Goal: Task Accomplishment & Management: Use online tool/utility

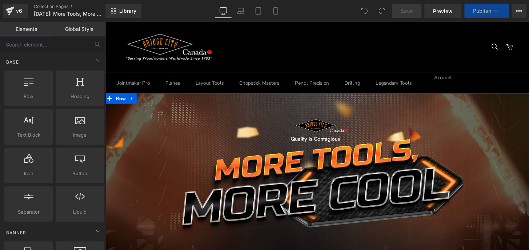
scroll to position [429, 0]
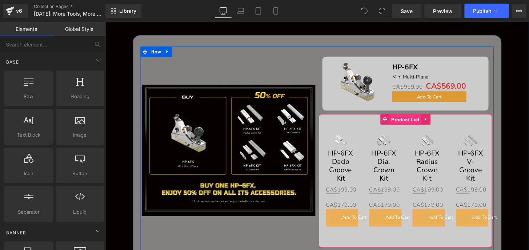
click at [408, 119] on span "Product List" at bounding box center [416, 123] width 33 height 11
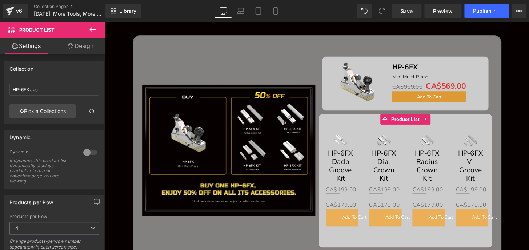
click at [74, 43] on link "Design" at bounding box center [80, 46] width 53 height 16
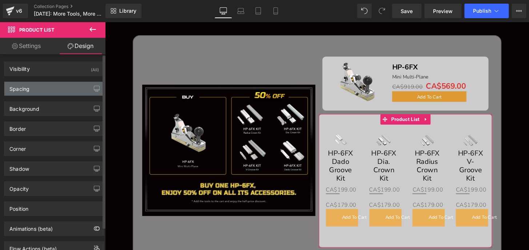
type input "0"
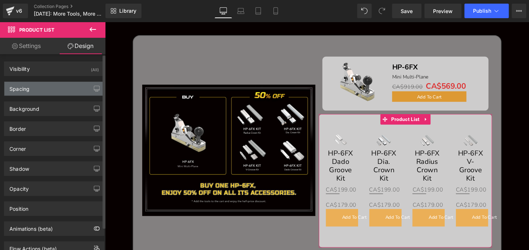
type input "0"
type input "30"
type input "0"
click at [28, 89] on div "Spacing" at bounding box center [19, 87] width 20 height 10
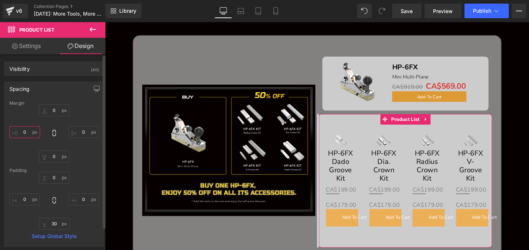
click at [29, 131] on input "0" at bounding box center [24, 132] width 31 height 12
click at [28, 132] on input "0" at bounding box center [24, 132] width 31 height 12
drag, startPoint x: 25, startPoint y: 132, endPoint x: 18, endPoint y: 132, distance: 7.3
click at [18, 132] on input "0" at bounding box center [24, 132] width 31 height 12
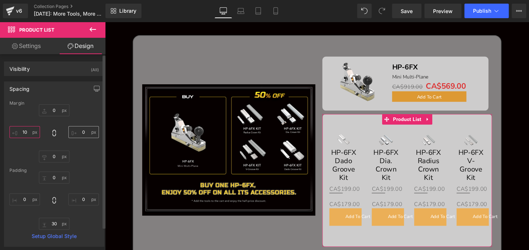
type input "10"
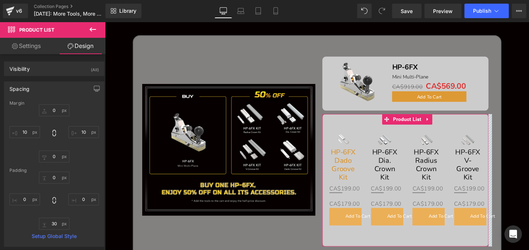
click at [352, 159] on link "HP-6FX Dado Groove Kit" at bounding box center [351, 170] width 29 height 35
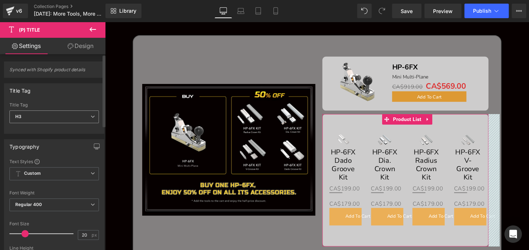
click at [29, 120] on span "H3" at bounding box center [53, 116] width 89 height 13
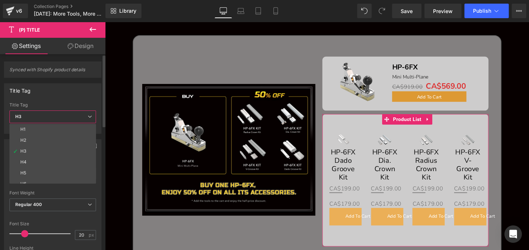
click at [22, 163] on div "H4" at bounding box center [23, 161] width 6 height 5
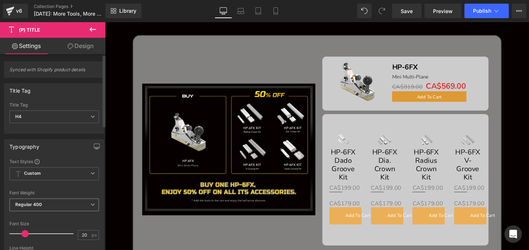
click at [47, 203] on span "Regular 400" at bounding box center [53, 204] width 89 height 13
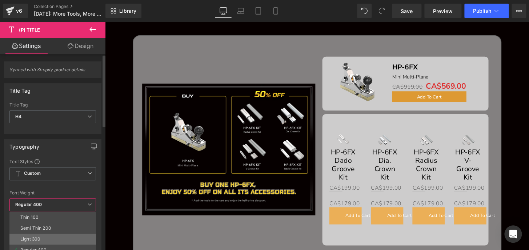
click at [33, 236] on div "Light 300" at bounding box center [30, 238] width 20 height 5
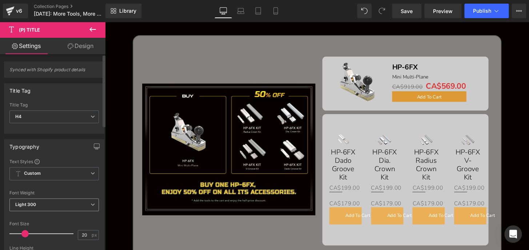
click at [37, 210] on span "Light 300" at bounding box center [53, 204] width 89 height 13
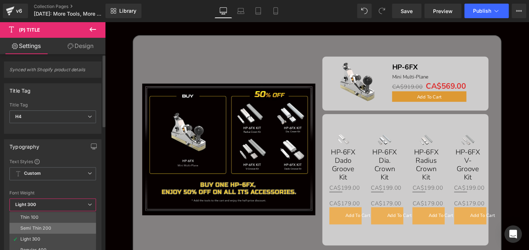
click at [33, 226] on div "Semi Thin 200" at bounding box center [35, 228] width 31 height 5
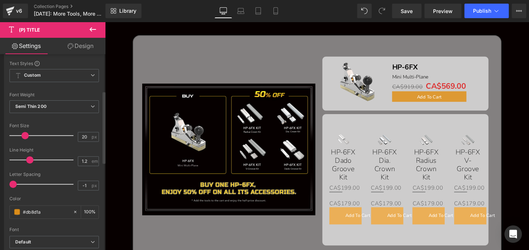
scroll to position [99, 0]
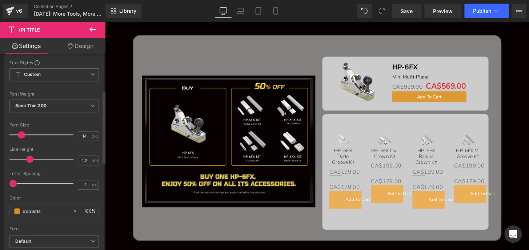
click at [21, 134] on span at bounding box center [21, 134] width 7 height 7
type input "13"
click at [21, 134] on span at bounding box center [20, 134] width 7 height 7
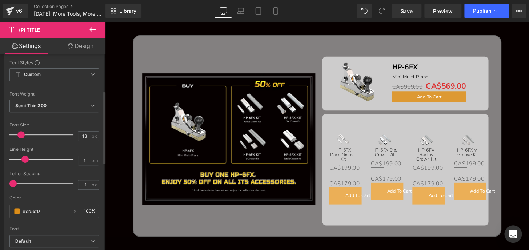
drag, startPoint x: 29, startPoint y: 157, endPoint x: 24, endPoint y: 157, distance: 5.1
click at [24, 157] on span at bounding box center [24, 158] width 7 height 7
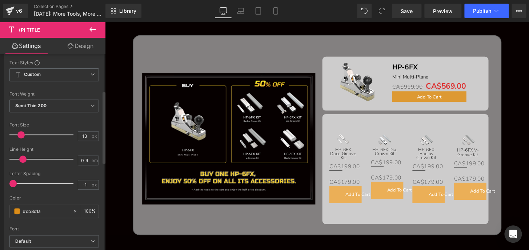
type input "1"
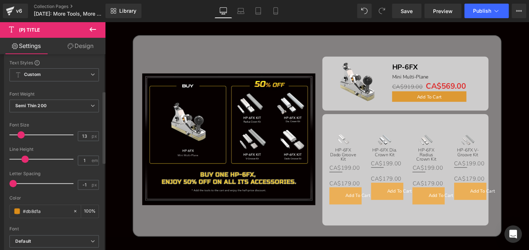
click at [24, 157] on span at bounding box center [24, 158] width 7 height 7
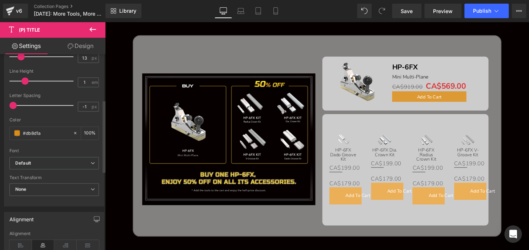
scroll to position [198, 0]
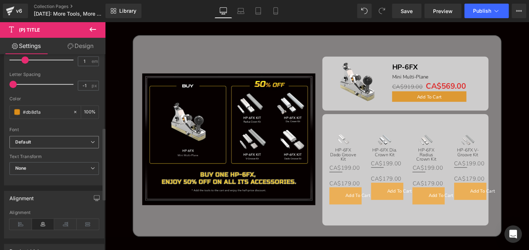
click at [27, 146] on span "Default" at bounding box center [53, 142] width 89 height 13
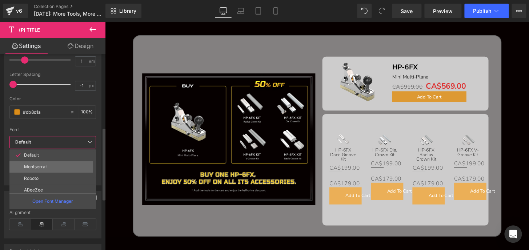
click at [28, 163] on li "Montserrat" at bounding box center [54, 167] width 90 height 12
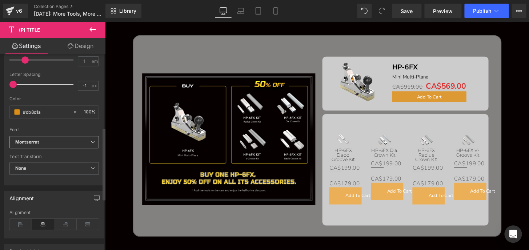
click at [32, 143] on icon "Montserrat" at bounding box center [27, 142] width 24 height 6
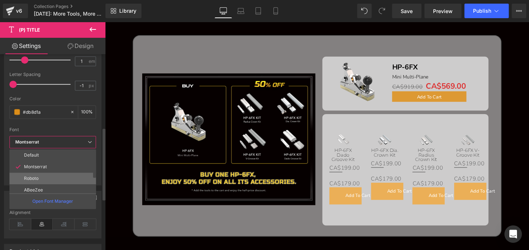
click at [32, 178] on p "Roboto" at bounding box center [31, 178] width 15 height 5
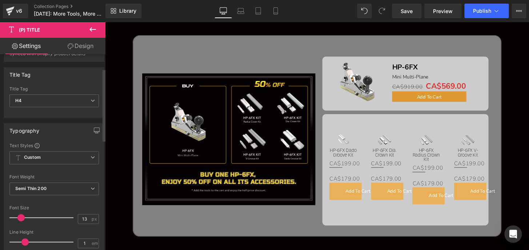
scroll to position [0, 0]
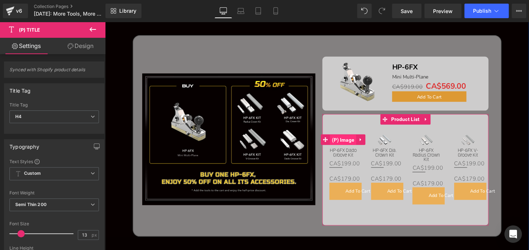
click at [349, 142] on span "(P) Image" at bounding box center [351, 144] width 27 height 11
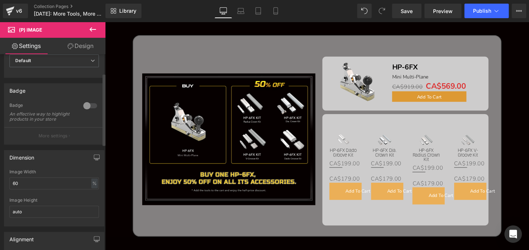
scroll to position [66, 0]
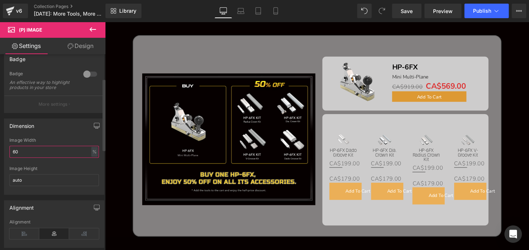
click at [18, 154] on input "60" at bounding box center [53, 152] width 89 height 12
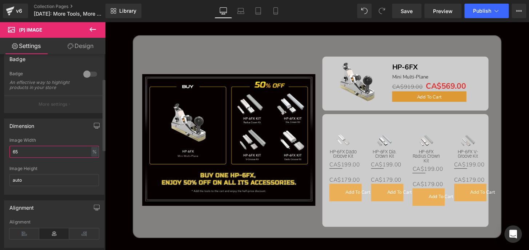
drag, startPoint x: 27, startPoint y: 157, endPoint x: 9, endPoint y: 157, distance: 17.4
click at [9, 157] on input "65" at bounding box center [53, 152] width 89 height 12
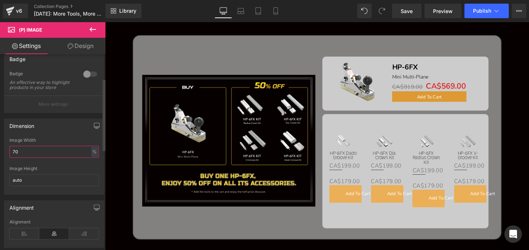
drag, startPoint x: 23, startPoint y: 156, endPoint x: 0, endPoint y: 155, distance: 22.9
click at [0, 155] on div "Dimension 70% Image Width 70 % % px auto Image Height auto" at bounding box center [54, 154] width 109 height 82
type input "85"
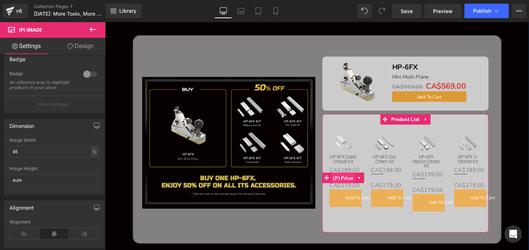
click at [351, 183] on span "(P) Price" at bounding box center [351, 183] width 25 height 11
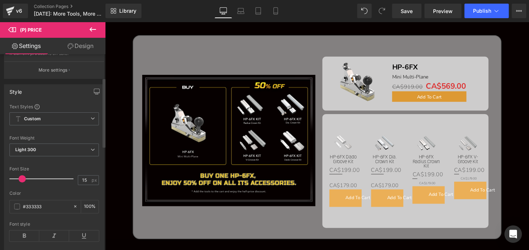
click at [21, 182] on span at bounding box center [22, 178] width 7 height 7
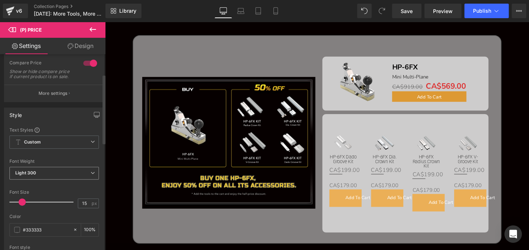
scroll to position [33, 0]
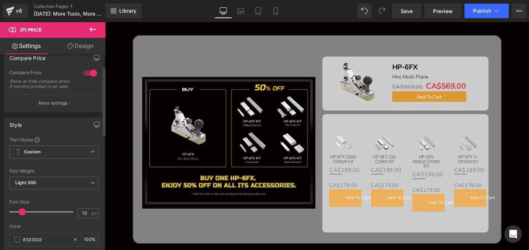
click at [82, 73] on div at bounding box center [89, 73] width 17 height 12
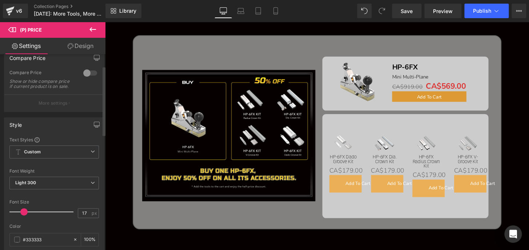
type input "16"
click at [20, 215] on span at bounding box center [22, 211] width 7 height 7
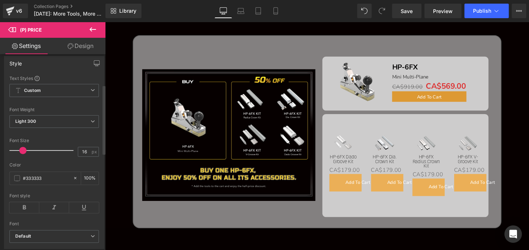
scroll to position [99, 0]
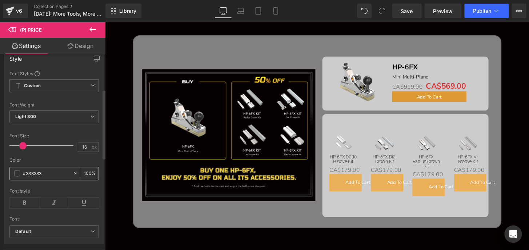
click at [16, 176] on span at bounding box center [17, 173] width 6 height 6
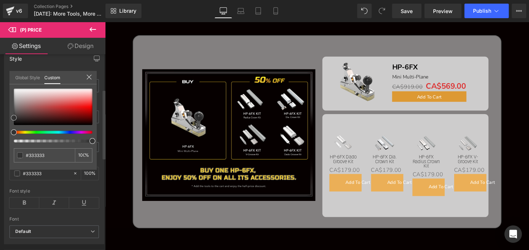
type input "#fc0707"
click at [90, 106] on div at bounding box center [53, 107] width 78 height 36
type input "#f95151"
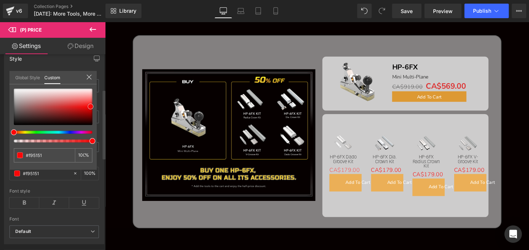
click at [87, 101] on div at bounding box center [53, 107] width 78 height 36
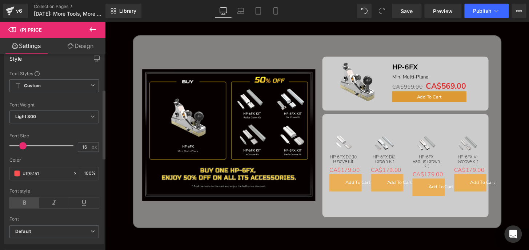
click at [19, 206] on icon at bounding box center [24, 202] width 30 height 11
click at [19, 176] on span at bounding box center [17, 173] width 6 height 6
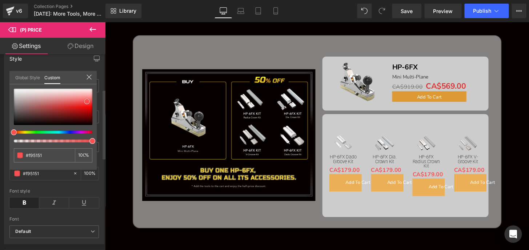
type input "#da2e2e"
click at [69, 106] on div at bounding box center [53, 107] width 78 height 36
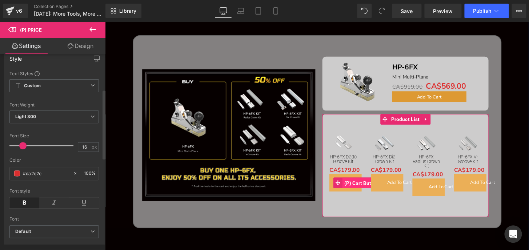
click at [358, 188] on span "(P) Cart Button" at bounding box center [371, 188] width 40 height 11
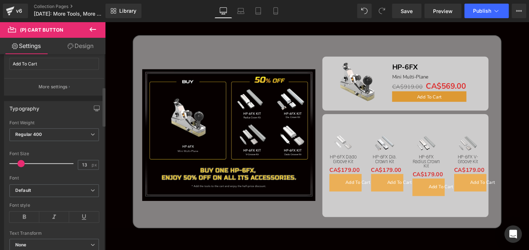
scroll to position [0, 0]
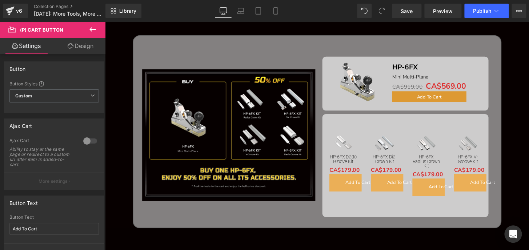
click at [80, 47] on link "Design" at bounding box center [80, 46] width 53 height 16
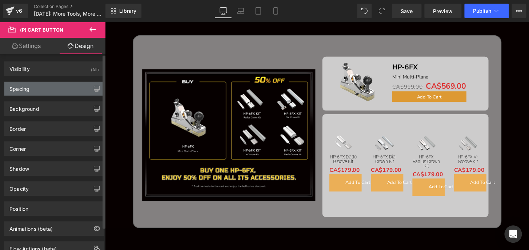
click at [29, 91] on div "Spacing" at bounding box center [19, 87] width 20 height 10
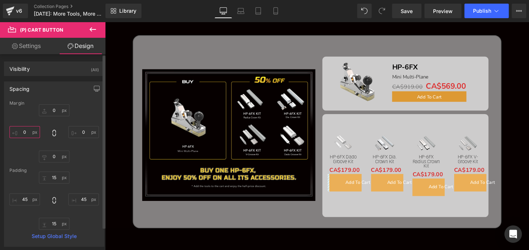
click at [25, 131] on input "0" at bounding box center [24, 132] width 31 height 12
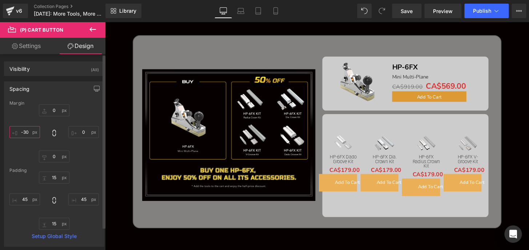
click at [28, 131] on input "-30" at bounding box center [24, 132] width 31 height 12
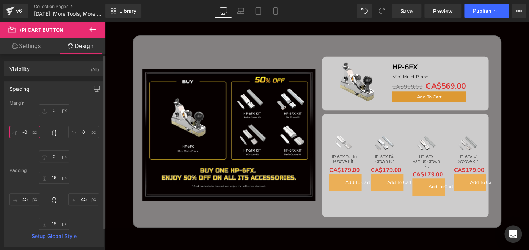
drag, startPoint x: 28, startPoint y: 131, endPoint x: 16, endPoint y: 131, distance: 12.4
click at [16, 131] on input "-0" at bounding box center [24, 132] width 31 height 12
type input "0"
click at [25, 199] on input "45" at bounding box center [24, 199] width 31 height 12
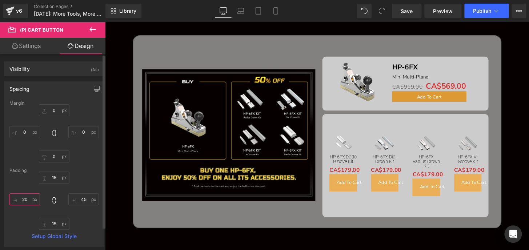
click at [25, 199] on input "20" at bounding box center [24, 199] width 31 height 12
click at [26, 199] on input "40" at bounding box center [24, 199] width 31 height 12
type input "45"
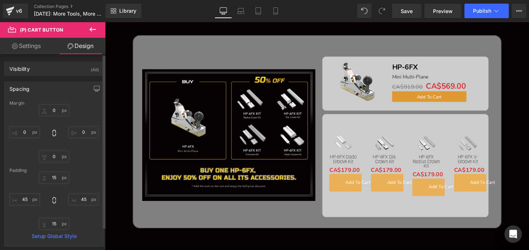
click at [90, 213] on div "15px 15 45px 45 15px 15 45 45" at bounding box center [53, 200] width 89 height 58
click at [25, 132] on input "0" at bounding box center [24, 132] width 31 height 12
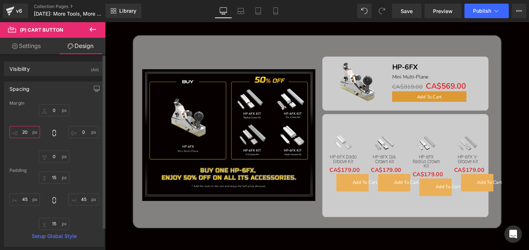
click at [25, 132] on input "20" at bounding box center [24, 132] width 31 height 12
type input "0"
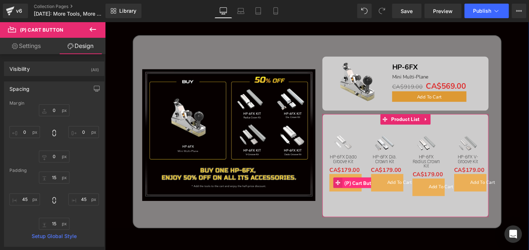
click at [354, 187] on span "(P) Cart Button" at bounding box center [371, 188] width 40 height 11
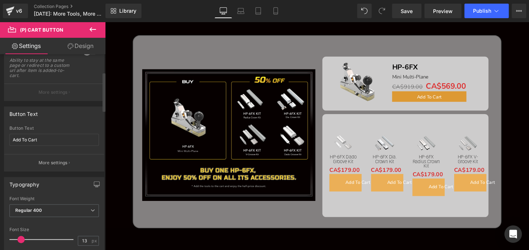
scroll to position [99, 0]
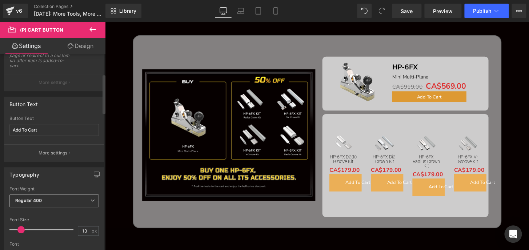
click at [49, 202] on span "Regular 400" at bounding box center [53, 200] width 89 height 13
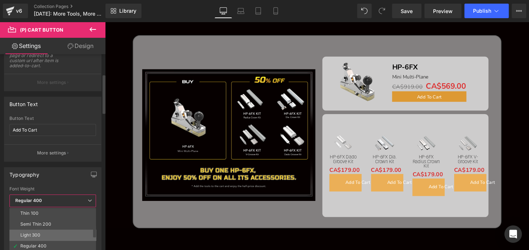
click at [38, 231] on li "Light 300" at bounding box center [54, 235] width 90 height 11
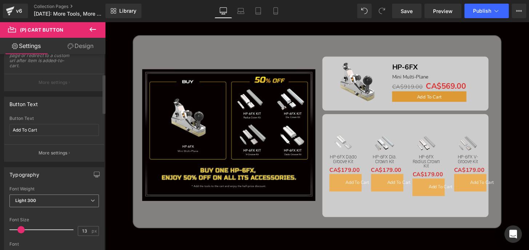
click at [47, 197] on span "Light 300" at bounding box center [53, 200] width 89 height 13
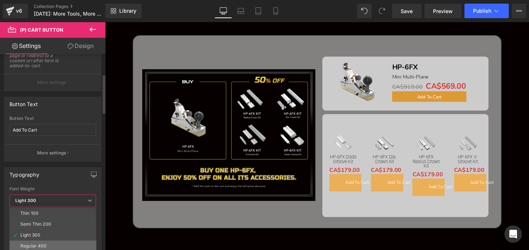
click at [33, 243] on div "Regular 400" at bounding box center [33, 245] width 27 height 5
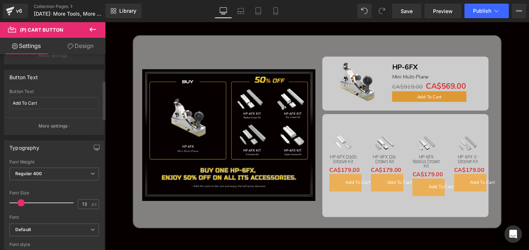
scroll to position [132, 0]
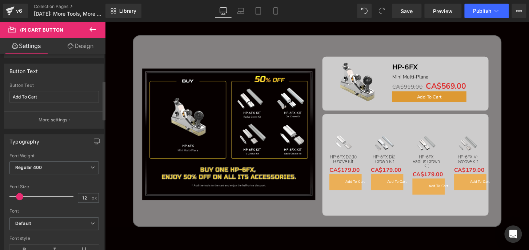
type input "13"
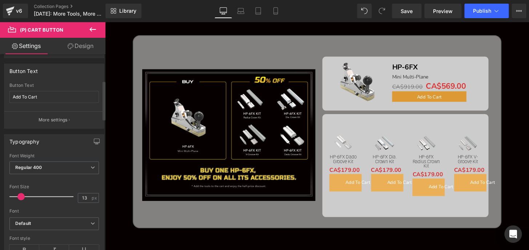
click at [18, 195] on span at bounding box center [20, 196] width 7 height 7
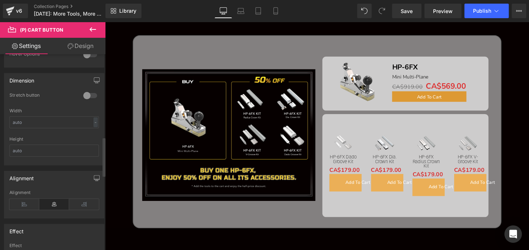
scroll to position [462, 0]
click at [24, 203] on icon at bounding box center [24, 203] width 30 height 11
click at [61, 206] on icon at bounding box center [54, 203] width 30 height 11
click at [75, 49] on link "Design" at bounding box center [80, 46] width 53 height 16
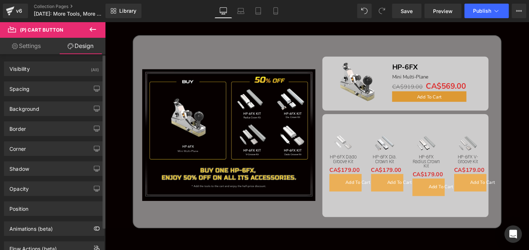
type input "0"
type input "15"
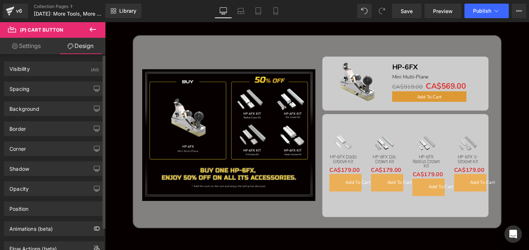
type input "45"
type input "15"
type input "45"
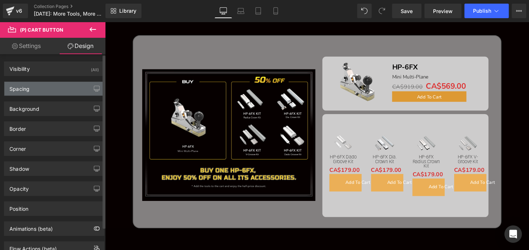
click at [24, 86] on div "Spacing" at bounding box center [19, 87] width 20 height 10
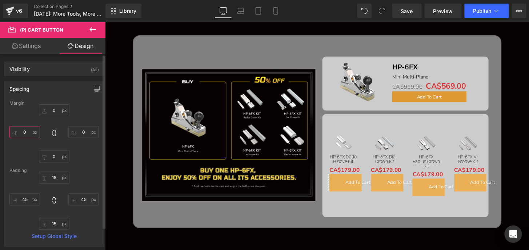
click at [28, 134] on input "0" at bounding box center [24, 132] width 31 height 12
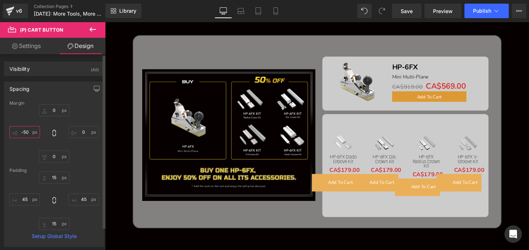
click at [28, 134] on input "-50" at bounding box center [24, 132] width 31 height 12
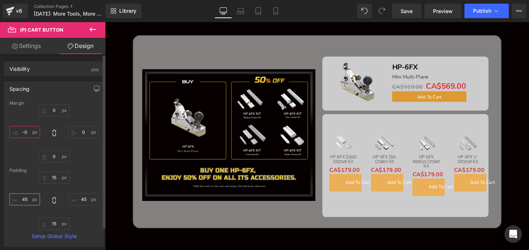
type input "-0"
click at [29, 200] on input "45" at bounding box center [24, 199] width 31 height 12
click at [29, 200] on input "10" at bounding box center [24, 199] width 31 height 12
drag, startPoint x: 29, startPoint y: 200, endPoint x: 15, endPoint y: 197, distance: 13.7
click at [15, 197] on input "10" at bounding box center [24, 199] width 31 height 12
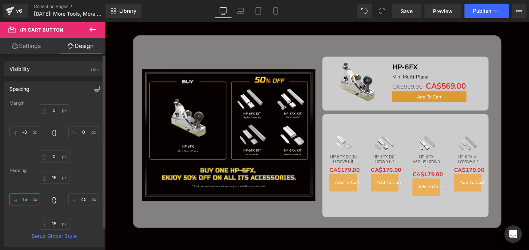
click at [23, 197] on input "15" at bounding box center [24, 199] width 31 height 12
click at [24, 197] on input "25" at bounding box center [24, 199] width 31 height 12
click at [27, 197] on input "20" at bounding box center [24, 199] width 31 height 12
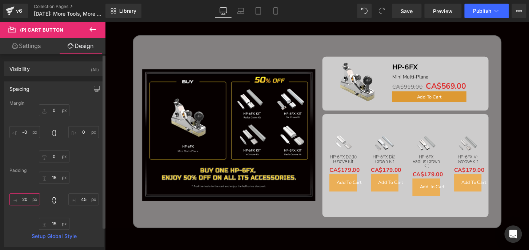
click at [27, 197] on input "20" at bounding box center [24, 199] width 31 height 12
type input "10"
click at [81, 200] on input "45" at bounding box center [83, 199] width 31 height 12
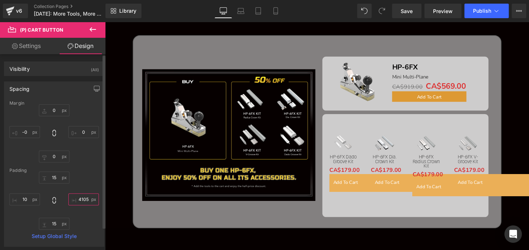
click at [80, 200] on input "4105" at bounding box center [83, 199] width 31 height 12
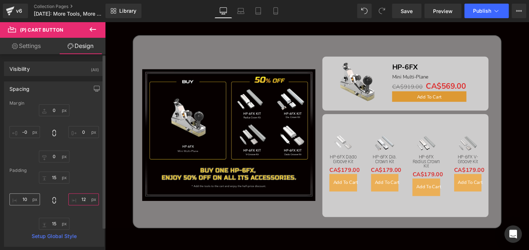
type input "12"
click at [27, 198] on input "10" at bounding box center [24, 199] width 31 height 12
click at [23, 197] on input "2" at bounding box center [24, 199] width 31 height 12
click at [27, 198] on input "12" at bounding box center [24, 199] width 31 height 12
click at [24, 197] on input "1" at bounding box center [24, 199] width 31 height 12
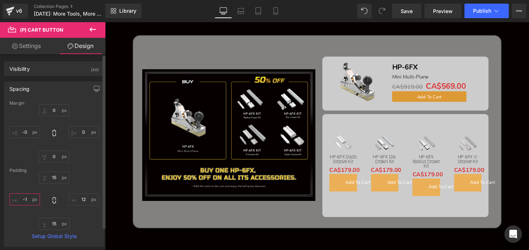
click at [29, 199] on input "-1" at bounding box center [24, 199] width 31 height 12
type input "-"
drag, startPoint x: 30, startPoint y: 199, endPoint x: 14, endPoint y: 199, distance: 15.6
click at [14, 199] on input ".5" at bounding box center [24, 199] width 31 height 12
type input "1"
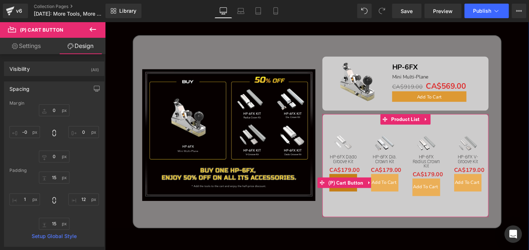
click at [350, 181] on button "Add To Cart" at bounding box center [351, 188] width 29 height 18
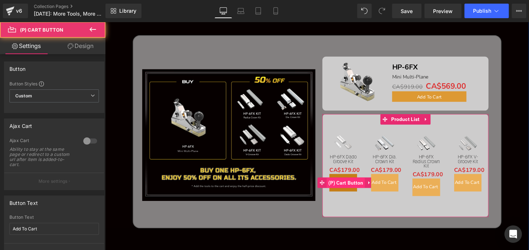
click at [349, 187] on span "(P) Cart Button" at bounding box center [355, 188] width 40 height 11
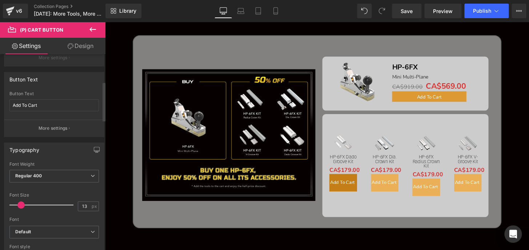
scroll to position [165, 0]
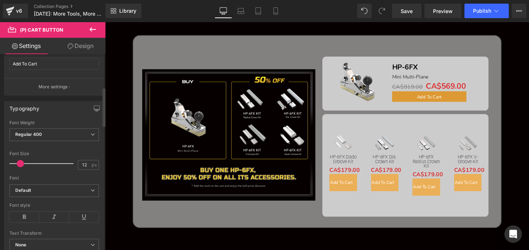
type input "13"
click at [21, 162] on span at bounding box center [20, 163] width 7 height 7
click at [49, 134] on span "Regular 400" at bounding box center [53, 134] width 89 height 13
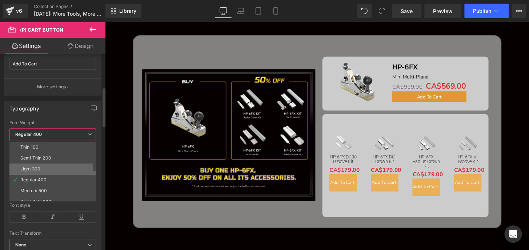
click at [37, 167] on div "Light 300" at bounding box center [30, 168] width 20 height 5
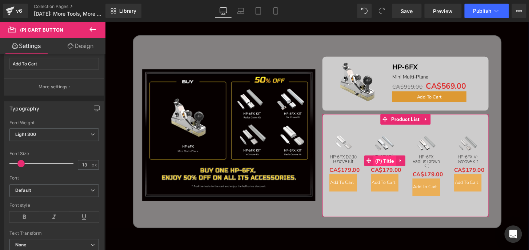
click at [394, 163] on span "(P) Title" at bounding box center [395, 166] width 24 height 11
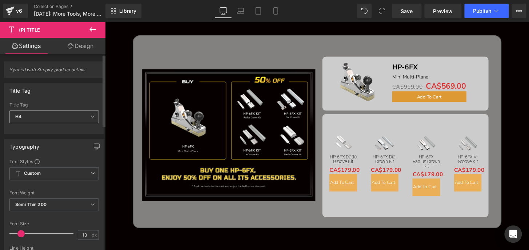
click at [22, 116] on span "H4" at bounding box center [53, 116] width 89 height 13
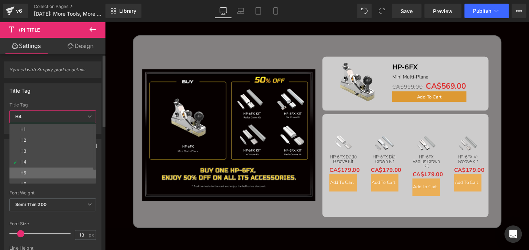
click at [32, 170] on li "H5" at bounding box center [54, 172] width 90 height 11
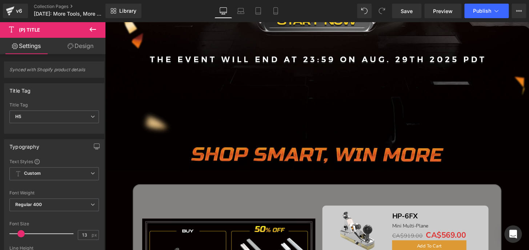
scroll to position [264, 0]
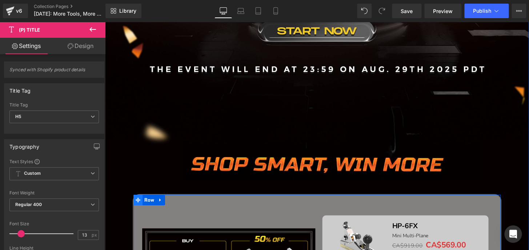
click at [140, 204] on span at bounding box center [138, 206] width 9 height 11
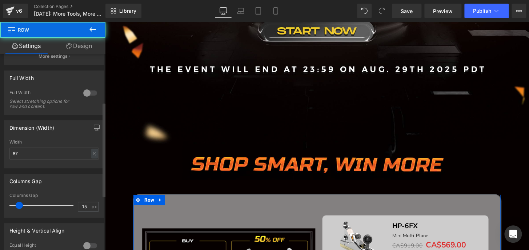
scroll to position [99, 0]
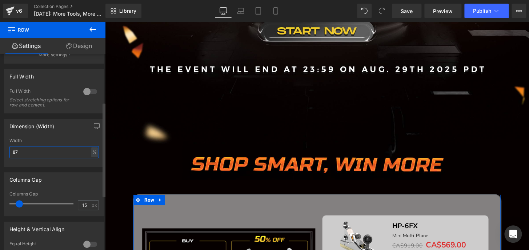
drag, startPoint x: 23, startPoint y: 151, endPoint x: 0, endPoint y: 151, distance: 23.2
click at [0, 151] on div "Dimension (Width) 87% Width 87 % % px" at bounding box center [54, 139] width 109 height 53
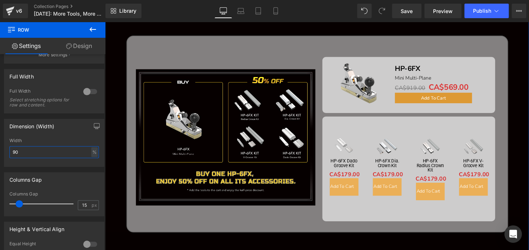
scroll to position [429, 0]
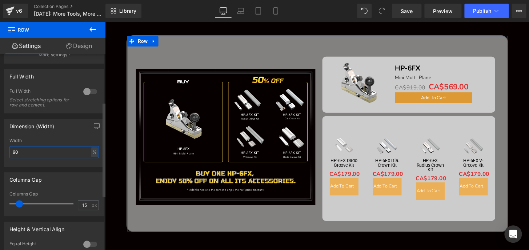
click at [18, 150] on input "90" at bounding box center [53, 152] width 89 height 12
type input "92"
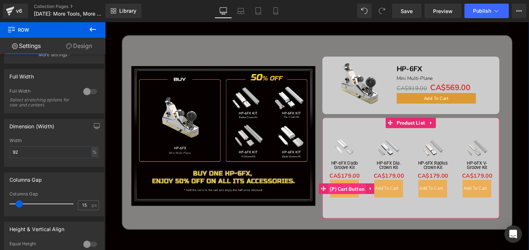
click at [353, 193] on span "(P) Cart Button" at bounding box center [356, 195] width 40 height 11
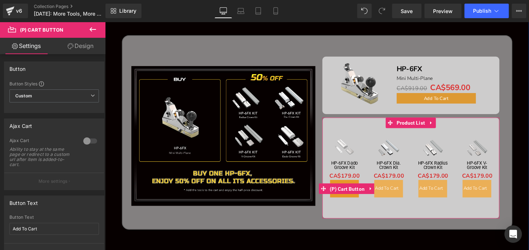
click at [352, 191] on span "(P) Cart Button" at bounding box center [356, 195] width 40 height 11
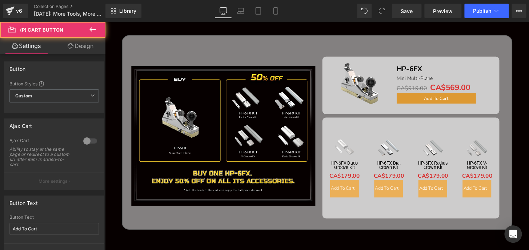
click at [81, 49] on link "Design" at bounding box center [80, 46] width 53 height 16
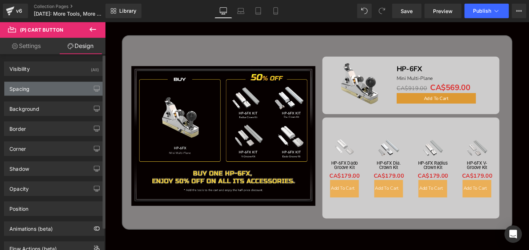
type input "0"
type input "15"
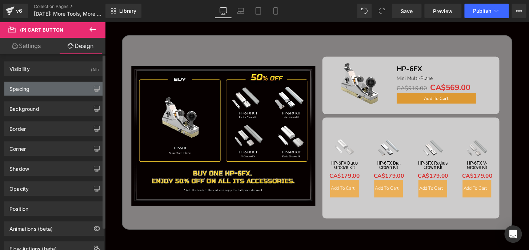
type input "12"
type input "15"
click at [38, 89] on div "Spacing" at bounding box center [54, 89] width 100 height 14
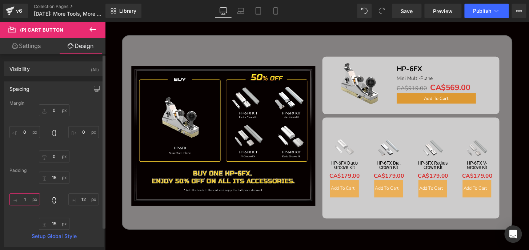
click at [26, 200] on input "1" at bounding box center [24, 199] width 31 height 12
click at [26, 200] on input "2" at bounding box center [24, 199] width 31 height 12
click at [27, 200] on input "3" at bounding box center [24, 199] width 31 height 12
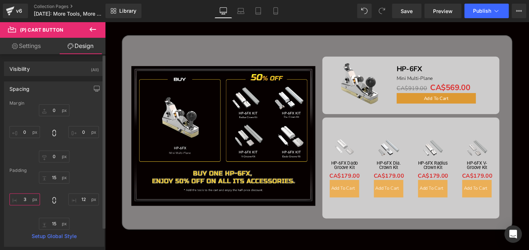
click at [27, 200] on input "3" at bounding box center [24, 199] width 31 height 12
click at [27, 200] on input "4" at bounding box center [24, 199] width 31 height 12
click at [27, 200] on input "5" at bounding box center [24, 199] width 31 height 12
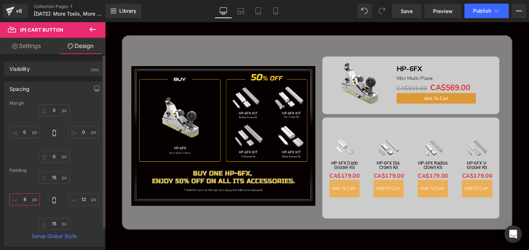
click at [27, 200] on input "6" at bounding box center [24, 199] width 31 height 12
type input "7"
click at [528, 126] on div "Image Image Image Sale Off (P) Image HP-6FX Text Block Mini Multi-Plane Text Bl…" at bounding box center [325, 186] width 440 height 1017
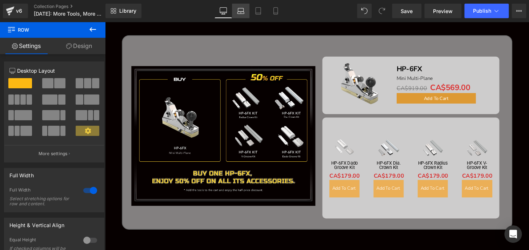
click at [239, 10] on icon at bounding box center [240, 10] width 7 height 7
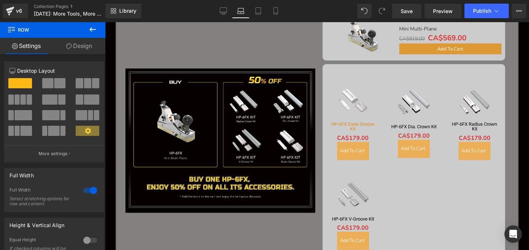
scroll to position [514, 0]
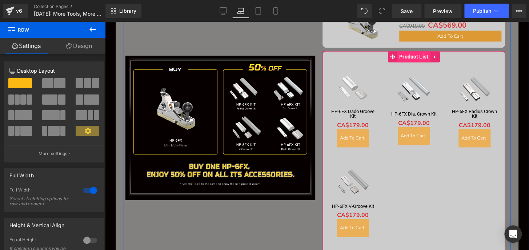
click at [413, 57] on span "Product List" at bounding box center [413, 56] width 33 height 11
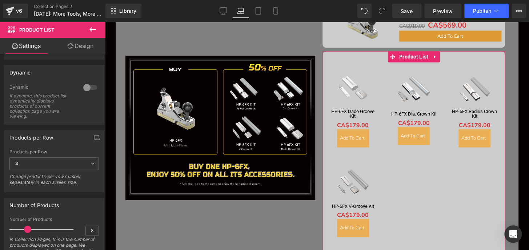
scroll to position [66, 0]
click at [73, 163] on span "3" at bounding box center [53, 162] width 89 height 13
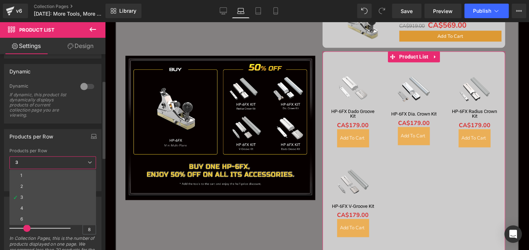
drag, startPoint x: 54, startPoint y: 203, endPoint x: 94, endPoint y: 169, distance: 52.0
click at [54, 203] on li "4" at bounding box center [52, 208] width 86 height 11
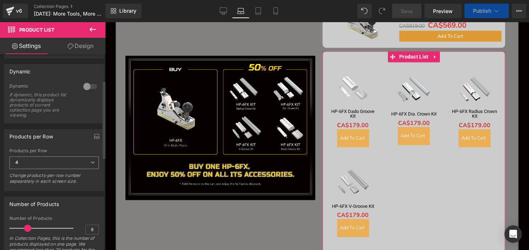
scroll to position [462, 0]
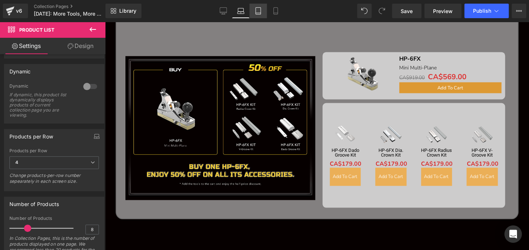
click at [258, 12] on icon at bounding box center [257, 10] width 7 height 7
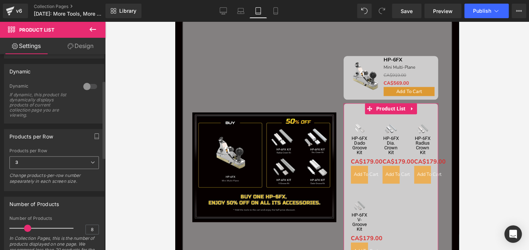
click at [20, 160] on span "3" at bounding box center [53, 162] width 89 height 13
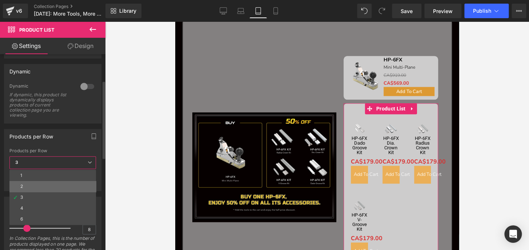
click at [23, 184] on div "2" at bounding box center [21, 186] width 3 height 5
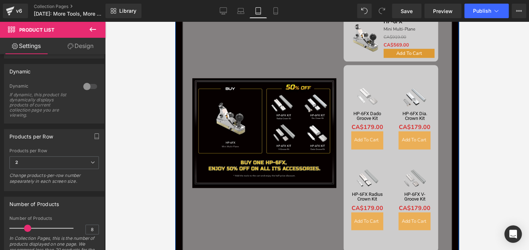
scroll to position [382, 0]
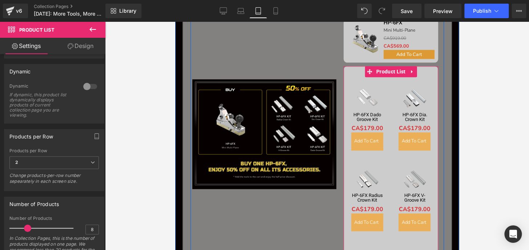
click at [376, 162] on div "Sale Off (P) Image HP-6FX Radius Crown Kit (P) Title CA$179.00 (P) Price Add To…" at bounding box center [366, 198] width 47 height 81
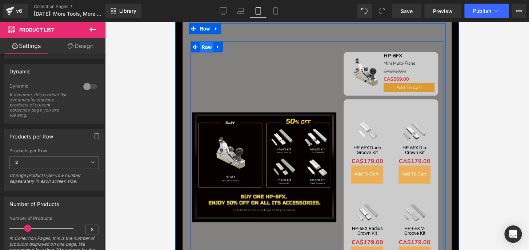
click at [202, 47] on span "Row" at bounding box center [207, 47] width 14 height 11
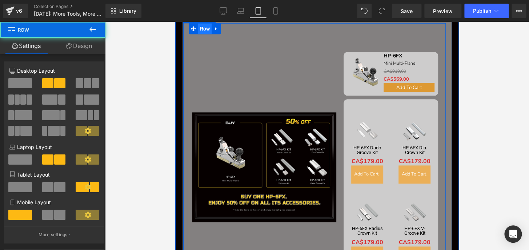
click at [202, 27] on span "Row" at bounding box center [205, 28] width 14 height 11
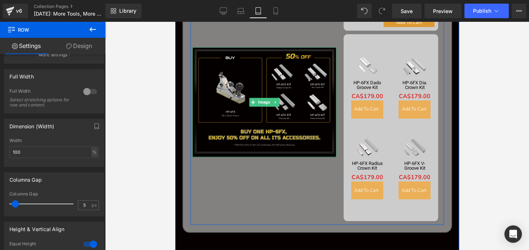
scroll to position [415, 0]
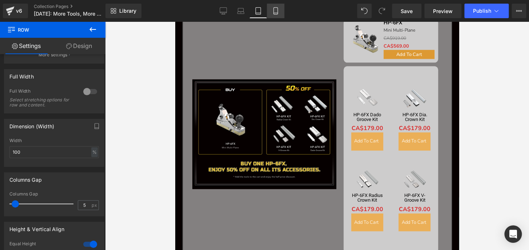
click at [274, 12] on icon at bounding box center [275, 10] width 7 height 7
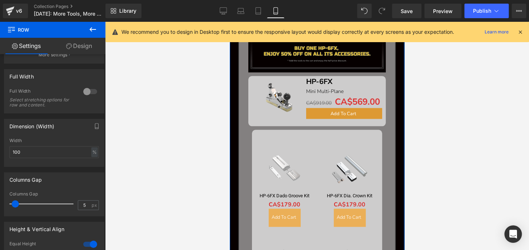
scroll to position [363, 0]
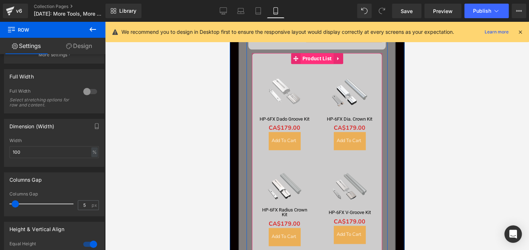
click at [300, 58] on span "Product List" at bounding box center [316, 58] width 33 height 11
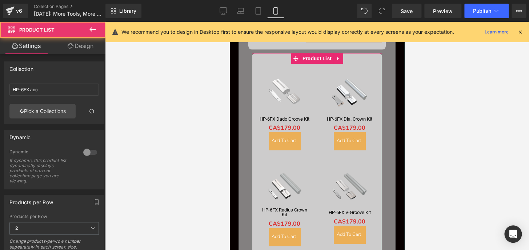
click at [90, 48] on link "Design" at bounding box center [80, 46] width 53 height 16
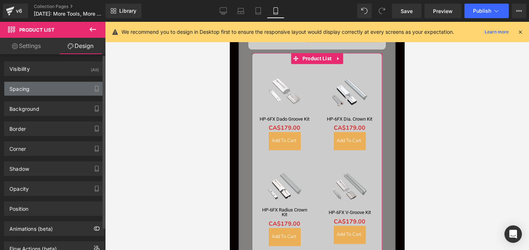
type input "0"
type input "10"
type input "0"
type input "10"
type input "0"
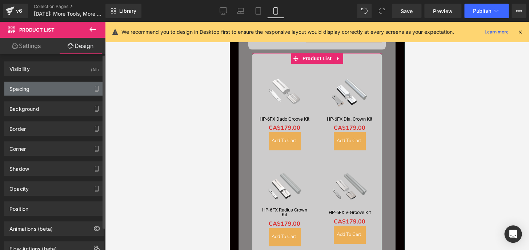
type input "0"
type input "30"
type input "0"
click at [31, 89] on div "Spacing" at bounding box center [54, 89] width 100 height 14
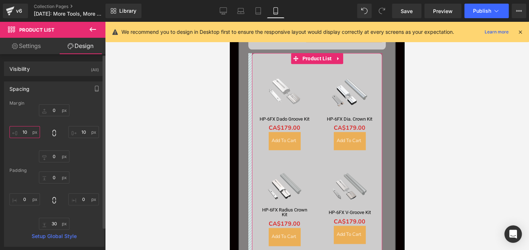
click at [27, 131] on input "10" at bounding box center [24, 132] width 31 height 12
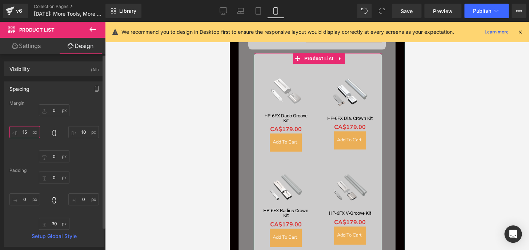
click at [27, 131] on input "15" at bounding box center [24, 132] width 31 height 12
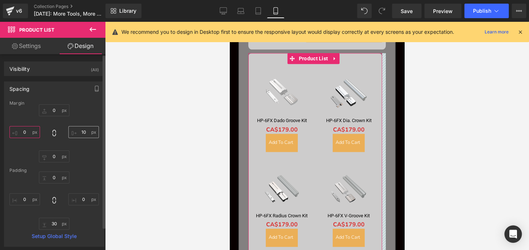
type input "0"
click at [83, 134] on input "10" at bounding box center [83, 132] width 31 height 12
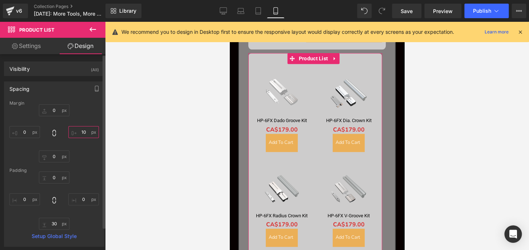
click at [83, 134] on input "10" at bounding box center [83, 132] width 31 height 12
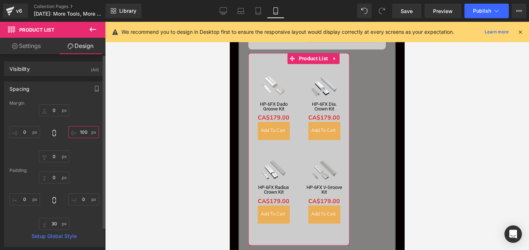
click at [82, 133] on input "100" at bounding box center [83, 132] width 31 height 12
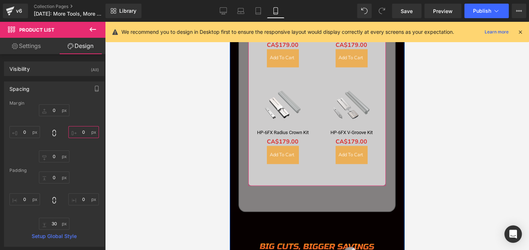
scroll to position [462, 0]
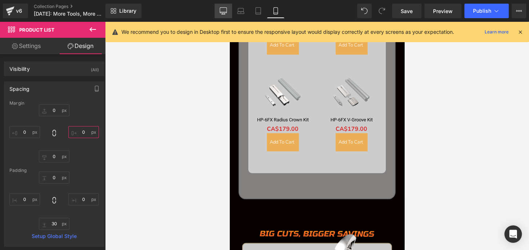
type input "0"
click at [227, 10] on link "Desktop" at bounding box center [222, 11] width 17 height 15
type input "0"
type input "10"
type input "0"
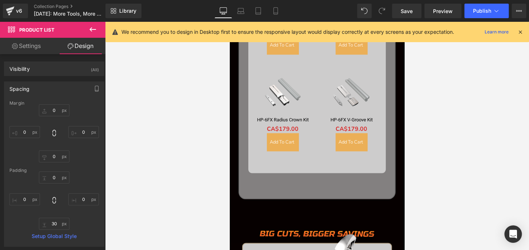
type input "10"
type input "0"
type input "30"
type input "0"
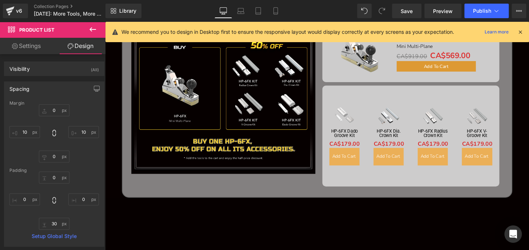
scroll to position [450, 0]
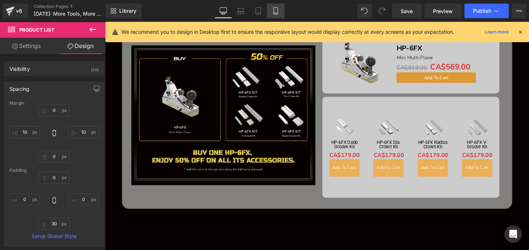
click at [278, 11] on icon at bounding box center [275, 10] width 7 height 7
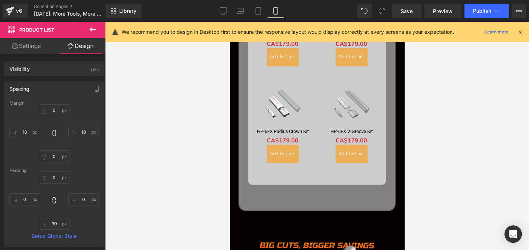
type input "0"
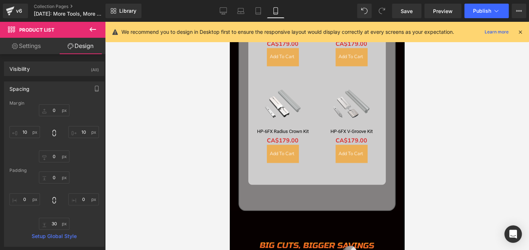
type input "0"
type input "30"
type input "0"
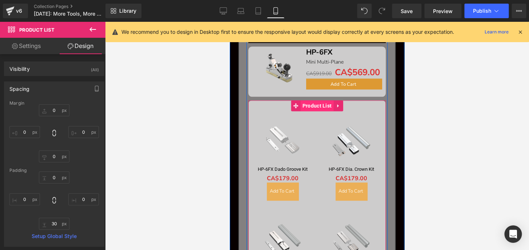
click at [307, 105] on span "Product List" at bounding box center [316, 105] width 33 height 11
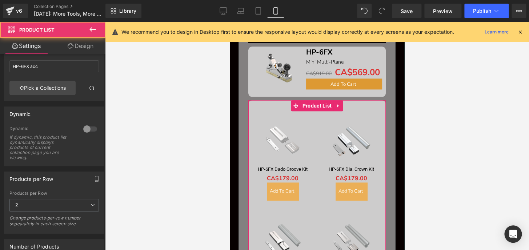
scroll to position [33, 0]
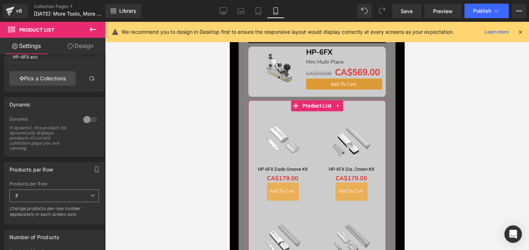
drag, startPoint x: 55, startPoint y: 194, endPoint x: 49, endPoint y: 197, distance: 6.9
click at [54, 194] on span "2" at bounding box center [53, 195] width 89 height 13
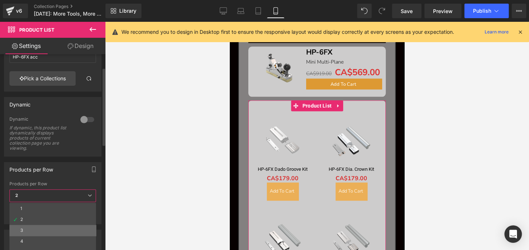
click at [32, 226] on li "3" at bounding box center [52, 230] width 86 height 11
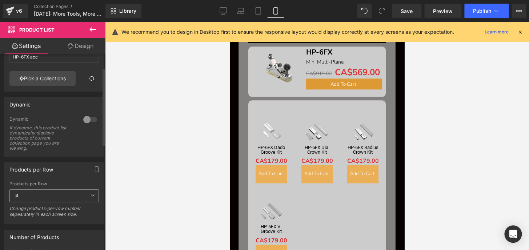
click at [29, 198] on span "3" at bounding box center [53, 195] width 89 height 13
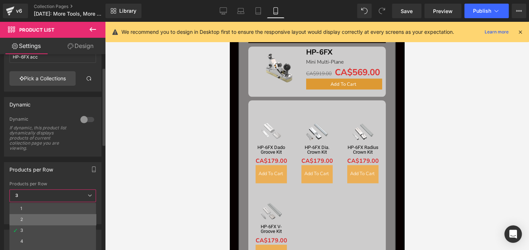
click at [28, 218] on li "2" at bounding box center [52, 219] width 86 height 11
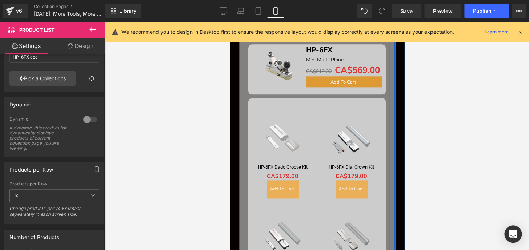
scroll to position [316, 0]
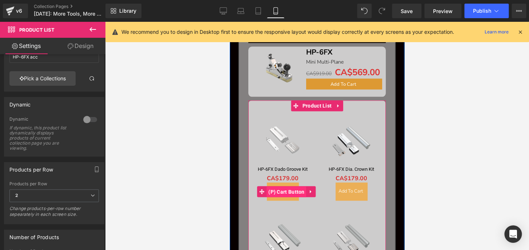
click at [275, 191] on span "(P) Cart Button" at bounding box center [286, 191] width 40 height 11
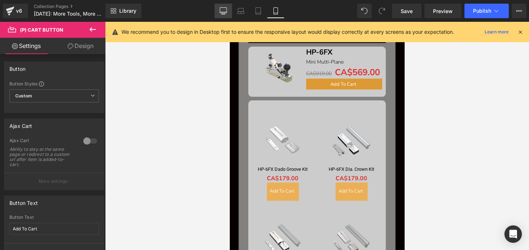
click at [219, 10] on link "Desktop" at bounding box center [222, 11] width 17 height 15
type input "100"
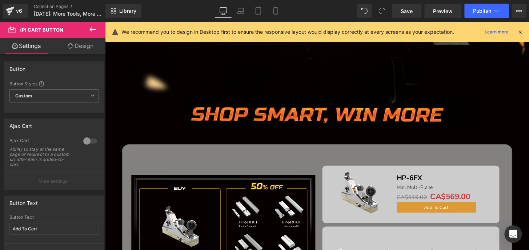
scroll to position [433, 0]
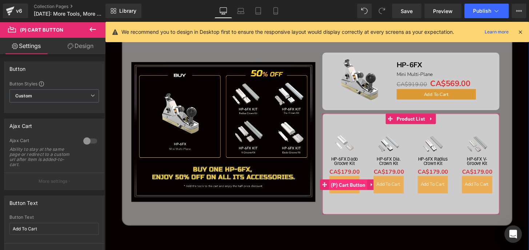
click at [351, 191] on span "(P) Cart Button" at bounding box center [357, 191] width 40 height 11
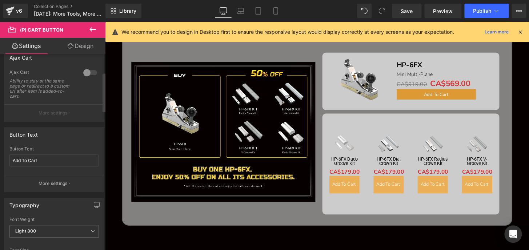
scroll to position [99, 0]
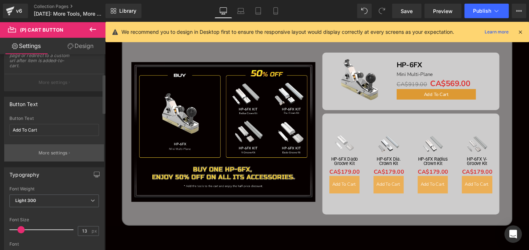
click at [46, 153] on p "More settings" at bounding box center [53, 153] width 29 height 7
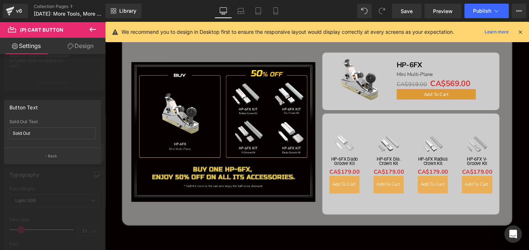
click at [46, 153] on button "Back" at bounding box center [52, 155] width 97 height 16
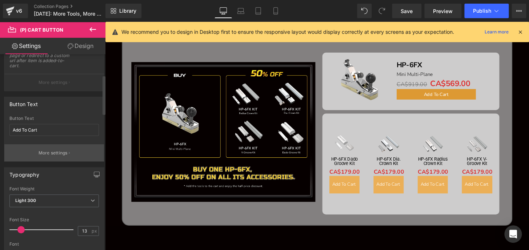
scroll to position [132, 0]
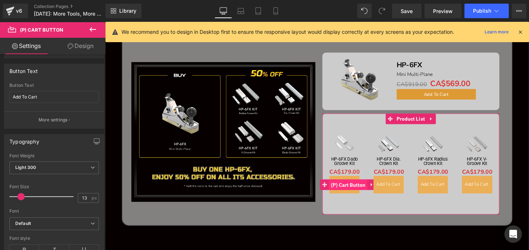
click at [346, 190] on span "(P) Cart Button" at bounding box center [357, 191] width 40 height 11
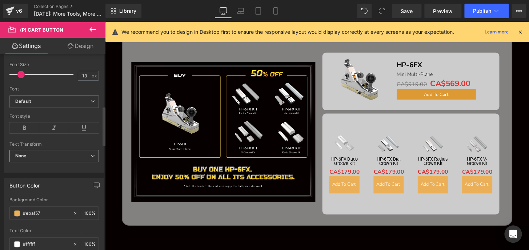
scroll to position [264, 0]
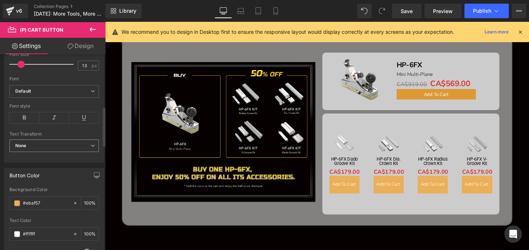
click at [33, 148] on span "None" at bounding box center [53, 145] width 89 height 13
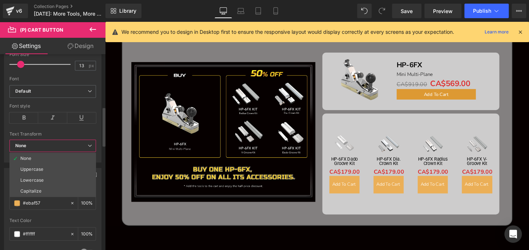
click at [33, 148] on span "None" at bounding box center [52, 145] width 86 height 13
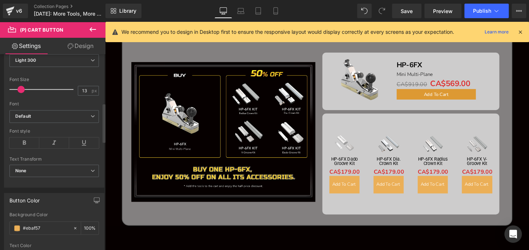
scroll to position [233, 0]
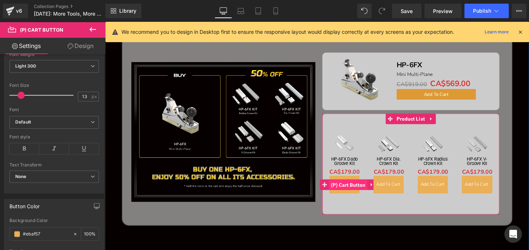
click at [348, 186] on span "(P) Cart Button" at bounding box center [357, 191] width 40 height 11
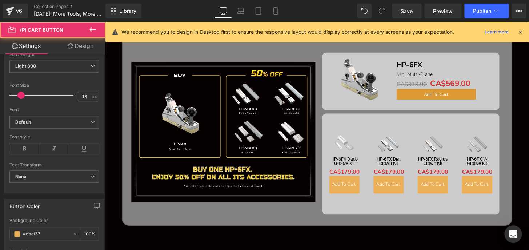
click at [74, 49] on link "Design" at bounding box center [80, 46] width 53 height 16
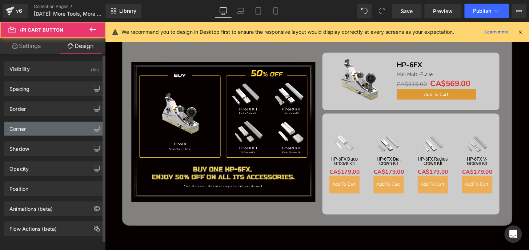
type input "0"
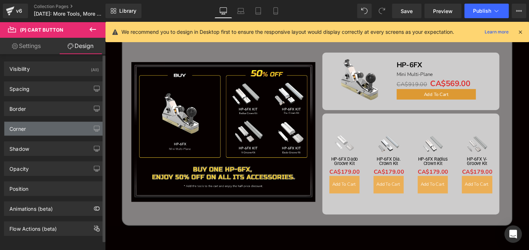
click at [28, 126] on div "Corner" at bounding box center [54, 129] width 100 height 14
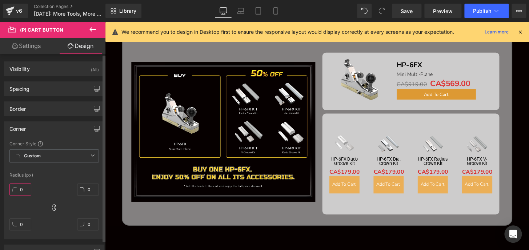
click at [24, 188] on input "0" at bounding box center [20, 189] width 22 height 12
type input "5"
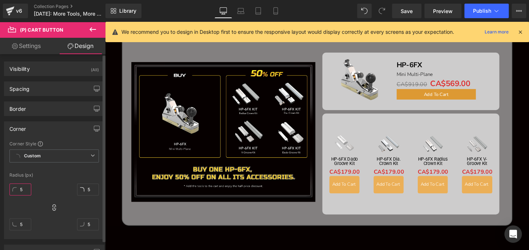
click at [24, 187] on input "5" at bounding box center [20, 189] width 22 height 12
type input "8"
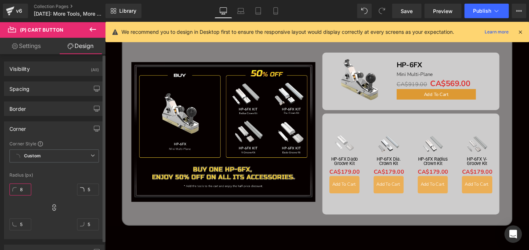
type input "8"
click at [24, 187] on input "8" at bounding box center [20, 189] width 22 height 12
type input "10"
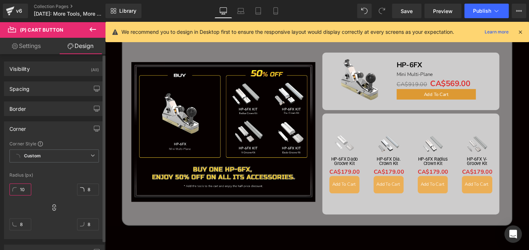
type input "10"
click at [24, 187] on input "10" at bounding box center [20, 189] width 22 height 12
type input "10"
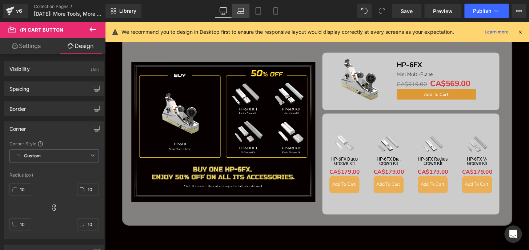
click at [243, 13] on icon at bounding box center [240, 13] width 7 height 2
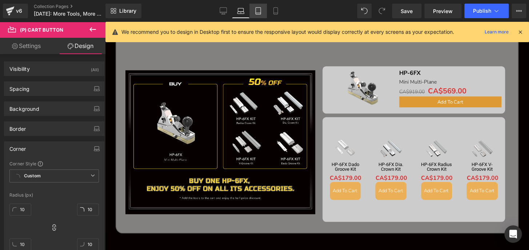
click at [254, 12] on icon at bounding box center [257, 10] width 7 height 7
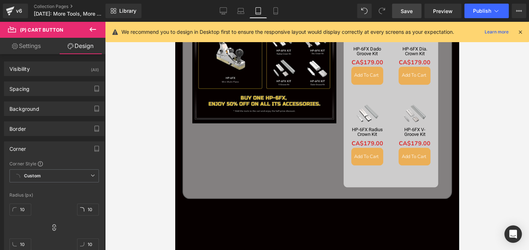
scroll to position [333, 0]
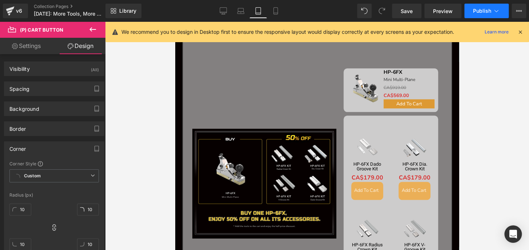
click at [483, 9] on span "Publish" at bounding box center [482, 11] width 18 height 6
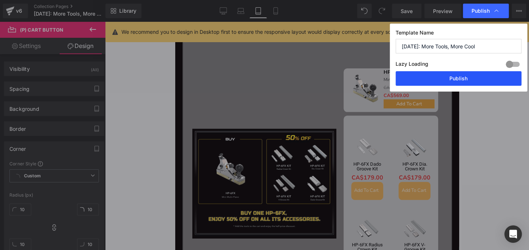
click at [481, 82] on button "Publish" at bounding box center [458, 78] width 126 height 15
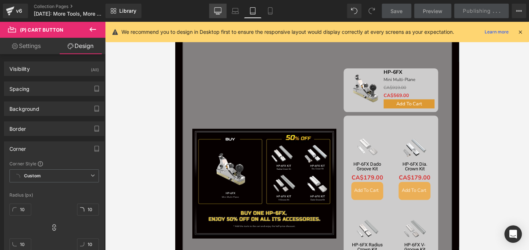
click at [217, 13] on icon at bounding box center [218, 13] width 2 height 1
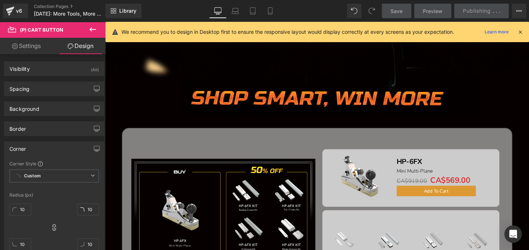
scroll to position [433, 0]
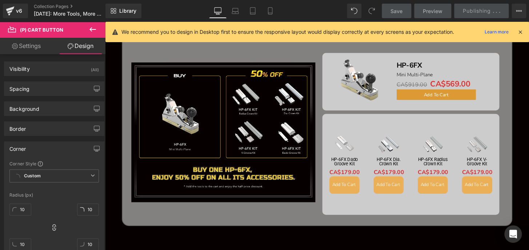
click at [521, 29] on icon at bounding box center [520, 32] width 7 height 7
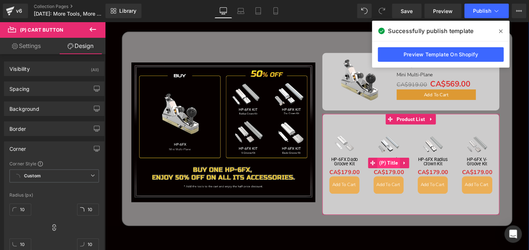
click at [393, 167] on span "(P) Title" at bounding box center [399, 168] width 24 height 11
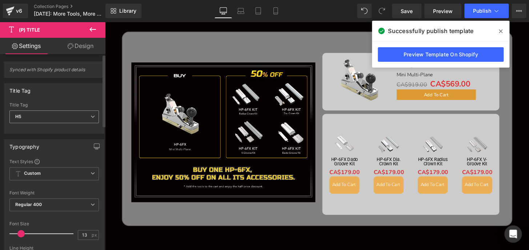
click at [25, 118] on span "H5" at bounding box center [53, 116] width 89 height 13
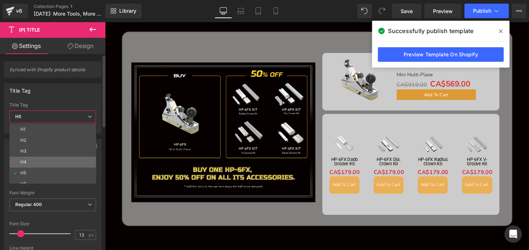
click at [23, 162] on div "H4" at bounding box center [23, 161] width 6 height 5
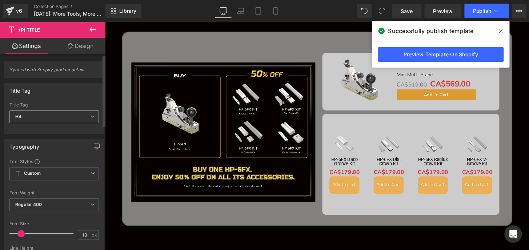
click at [26, 116] on span "H4" at bounding box center [53, 116] width 89 height 13
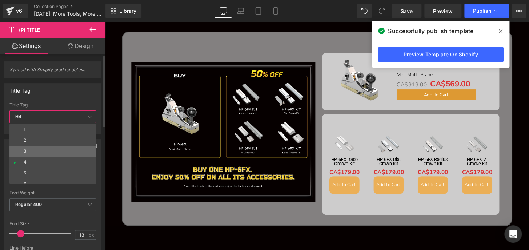
click at [28, 151] on li "H3" at bounding box center [54, 151] width 90 height 11
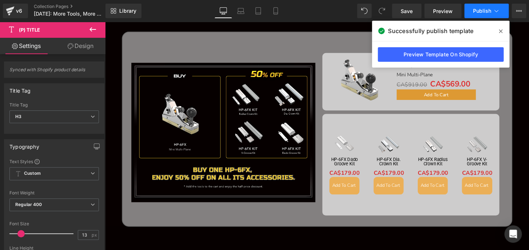
click at [474, 13] on span "Publish" at bounding box center [482, 11] width 18 height 6
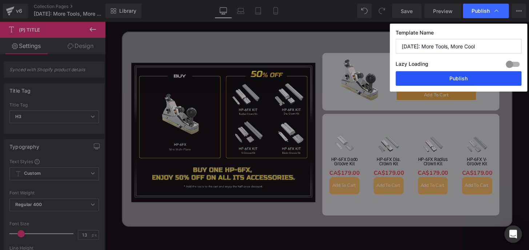
click at [475, 78] on button "Publish" at bounding box center [458, 78] width 126 height 15
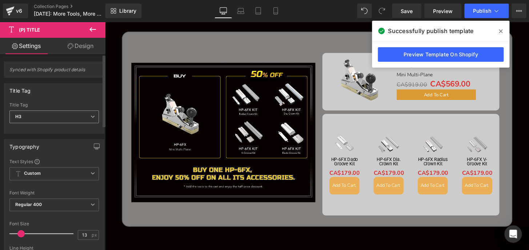
click at [36, 116] on span "H3" at bounding box center [53, 116] width 89 height 13
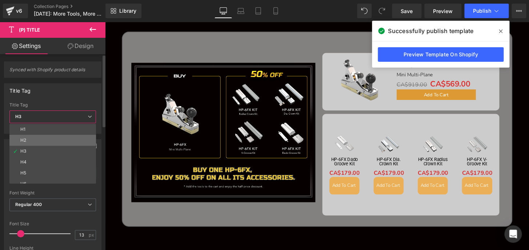
click at [30, 141] on li "H2" at bounding box center [54, 140] width 90 height 11
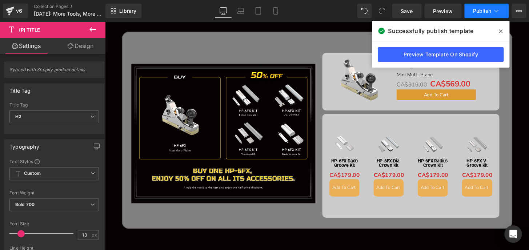
click at [480, 11] on span "Publish" at bounding box center [482, 11] width 18 height 6
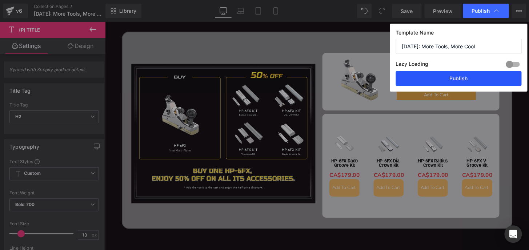
click at [476, 79] on button "Publish" at bounding box center [458, 78] width 126 height 15
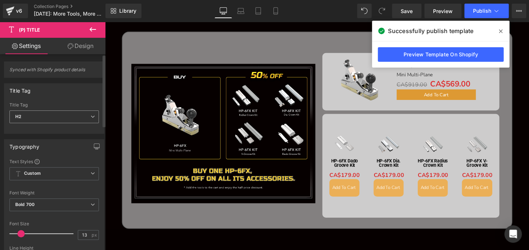
click at [29, 120] on span "H2" at bounding box center [53, 116] width 89 height 13
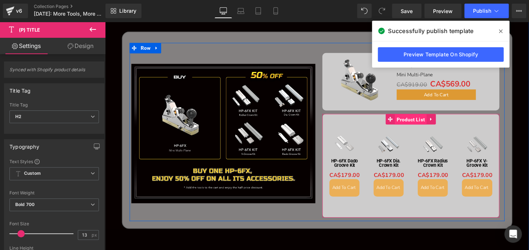
click at [423, 122] on span "Product List" at bounding box center [421, 123] width 33 height 11
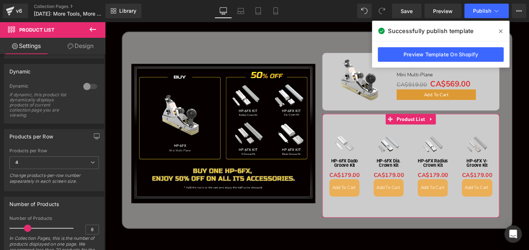
scroll to position [99, 0]
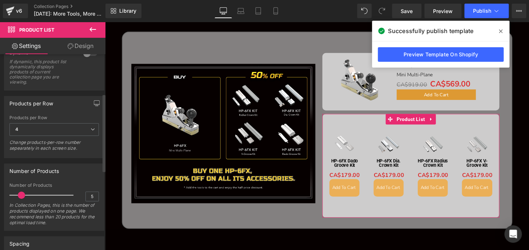
type input "4"
drag, startPoint x: 29, startPoint y: 195, endPoint x: 21, endPoint y: 195, distance: 7.3
click at [21, 195] on span at bounding box center [19, 194] width 7 height 7
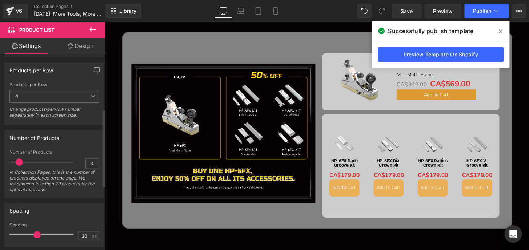
scroll to position [165, 0]
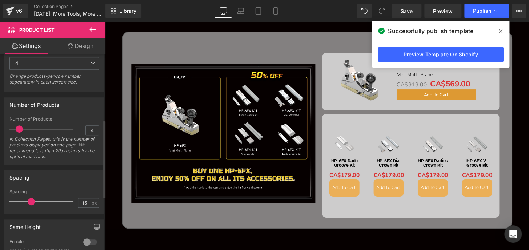
drag, startPoint x: 36, startPoint y: 201, endPoint x: 31, endPoint y: 201, distance: 5.4
click at [31, 201] on span at bounding box center [31, 201] width 7 height 7
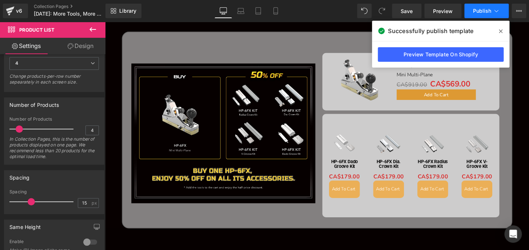
click at [476, 13] on span "Publish" at bounding box center [482, 11] width 18 height 6
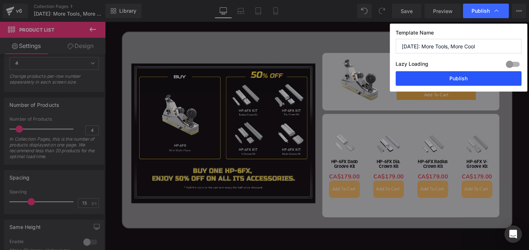
click at [460, 80] on button "Publish" at bounding box center [458, 78] width 126 height 15
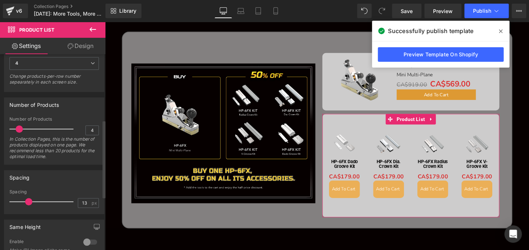
type input "12"
click at [27, 200] on span at bounding box center [27, 201] width 7 height 7
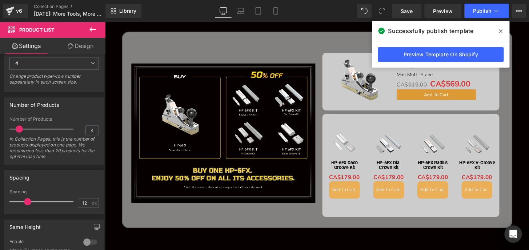
click at [498, 31] on span at bounding box center [500, 31] width 12 height 12
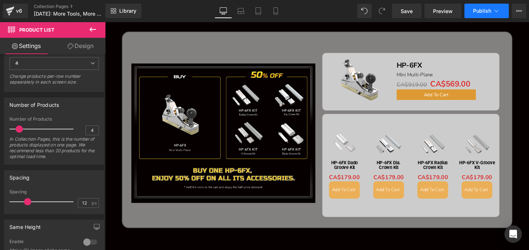
click at [474, 11] on span "Publish" at bounding box center [482, 11] width 18 height 6
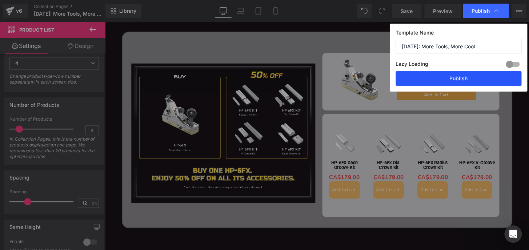
click at [473, 77] on button "Publish" at bounding box center [458, 78] width 126 height 15
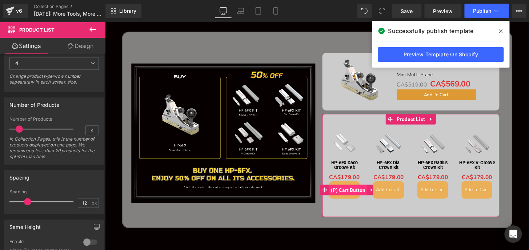
click at [346, 195] on span "(P) Cart Button" at bounding box center [357, 196] width 40 height 11
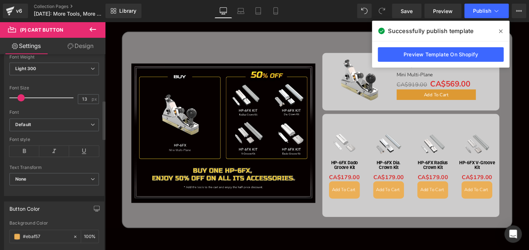
scroll to position [231, 0]
click at [26, 151] on icon at bounding box center [24, 150] width 30 height 11
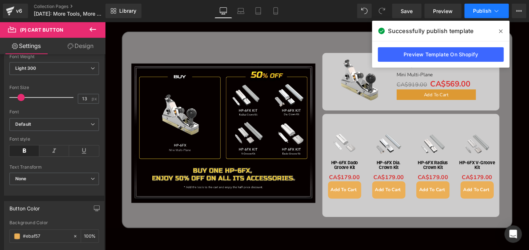
click at [481, 11] on span "Publish" at bounding box center [482, 11] width 18 height 6
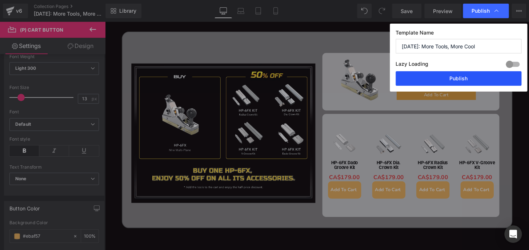
drag, startPoint x: 401, startPoint y: 56, endPoint x: 491, endPoint y: 76, distance: 92.3
click at [491, 76] on button "Publish" at bounding box center [458, 78] width 126 height 15
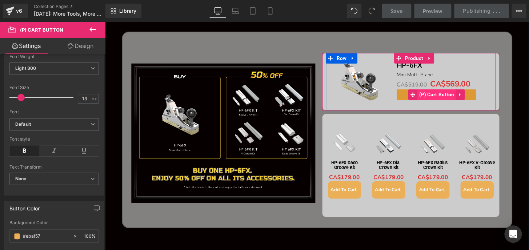
click at [442, 99] on span "(P) Cart Button" at bounding box center [449, 97] width 40 height 11
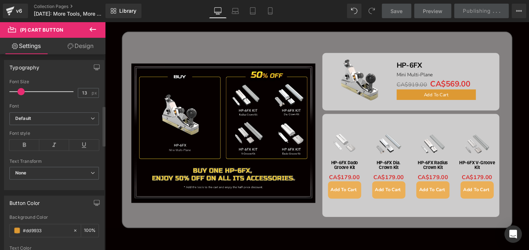
scroll to position [297, 0]
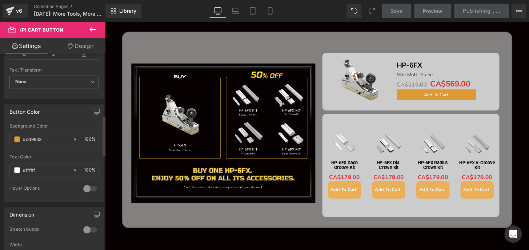
drag, startPoint x: 49, startPoint y: 137, endPoint x: 0, endPoint y: 137, distance: 49.0
click at [0, 137] on div "Button Color #dd9933 Background Color #dd9933 100 % #ffffff Text Color #ffffff …" at bounding box center [54, 150] width 109 height 103
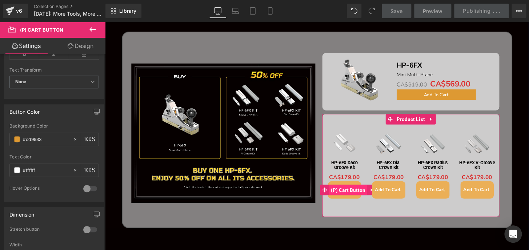
click at [351, 197] on span "(P) Cart Button" at bounding box center [357, 196] width 40 height 11
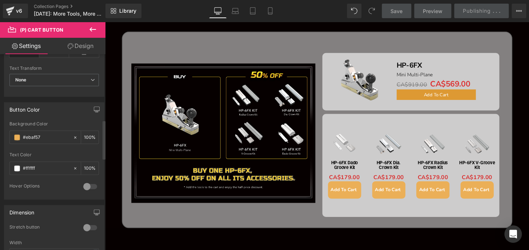
scroll to position [330, 0]
drag, startPoint x: 48, startPoint y: 136, endPoint x: 20, endPoint y: 137, distance: 27.6
click at [19, 137] on div "#ebaf57" at bounding box center [41, 136] width 63 height 13
paste input "dd9933"
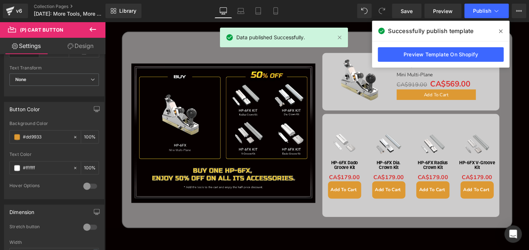
type input "#dd9933"
click at [480, 16] on button "Publish" at bounding box center [486, 11] width 44 height 15
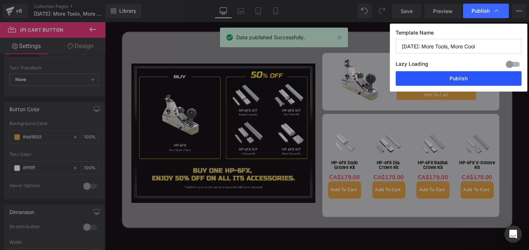
click at [479, 76] on button "Publish" at bounding box center [458, 78] width 126 height 15
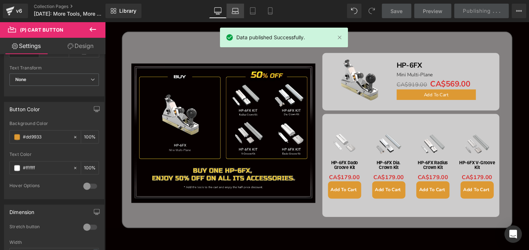
click at [232, 12] on icon at bounding box center [235, 13] width 7 height 2
type input "100"
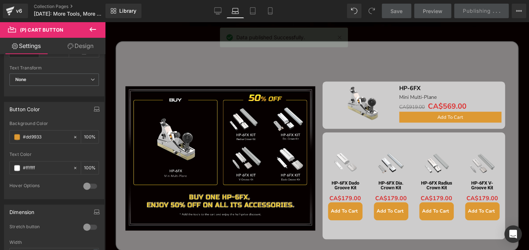
scroll to position [448, 0]
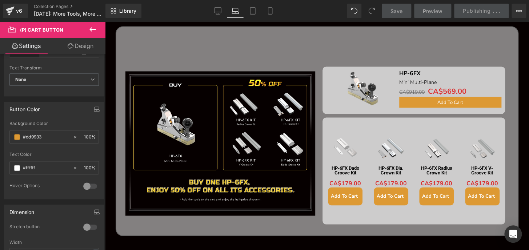
click at [236, 12] on icon at bounding box center [234, 10] width 7 height 7
click at [252, 13] on icon at bounding box center [252, 13] width 5 height 0
type input "100"
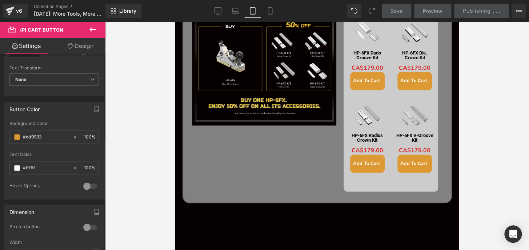
scroll to position [332, 0]
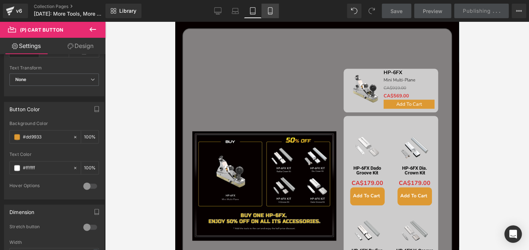
click at [271, 14] on icon at bounding box center [269, 10] width 7 height 7
type input "100"
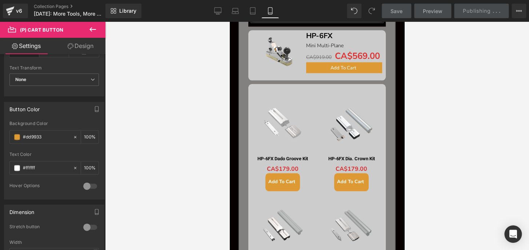
scroll to position [317, 0]
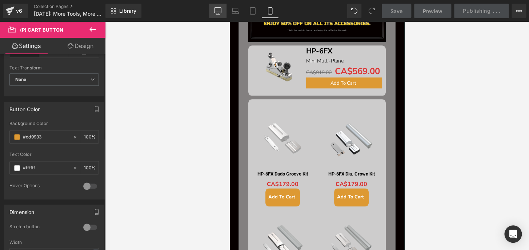
click at [219, 11] on icon at bounding box center [217, 10] width 7 height 7
type input "100"
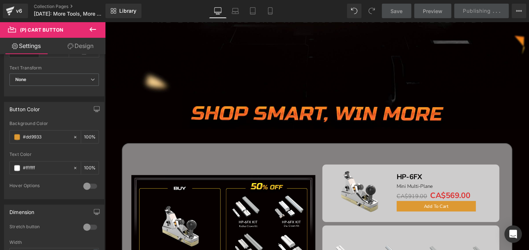
scroll to position [432, 0]
